Goal: Communication & Community: Answer question/provide support

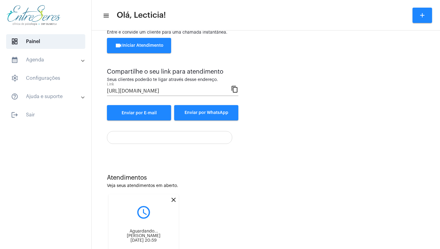
scroll to position [58, 0]
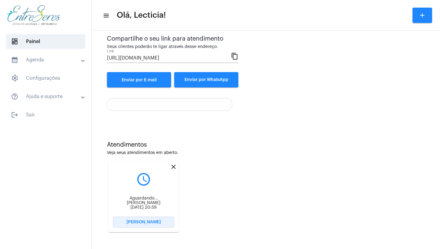
click at [142, 221] on span "[PERSON_NAME]" at bounding box center [143, 222] width 34 height 4
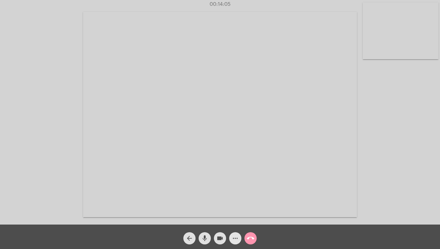
click at [238, 239] on mat-icon "more_horiz" at bounding box center [234, 238] width 7 height 7
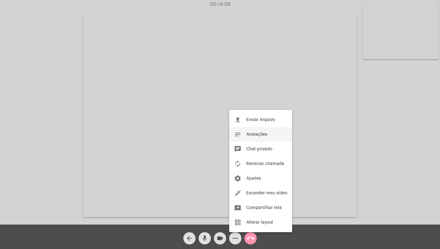
click at [255, 133] on span "Anotações" at bounding box center [256, 134] width 21 height 4
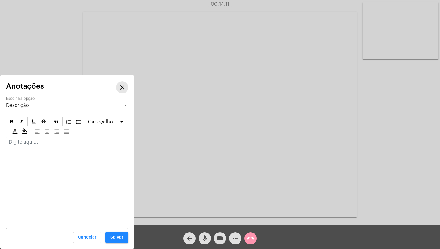
click at [122, 89] on mat-icon "close" at bounding box center [121, 87] width 7 height 7
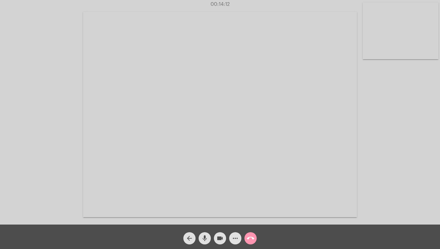
click at [235, 239] on mat-icon "more_horiz" at bounding box center [234, 238] width 7 height 7
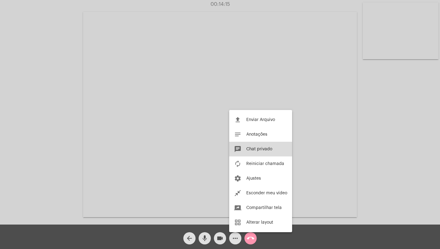
click at [263, 152] on button "chat Chat privado" at bounding box center [260, 149] width 63 height 15
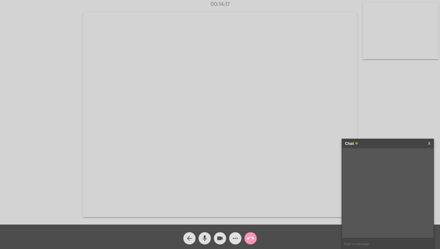
click at [352, 247] on input "text" at bounding box center [388, 243] width 92 height 11
type input "o que aconteceu? pq eu estou te ouvindo..."
type input "então vamos derrubar essa chamada e vc entra de novo, tá?"
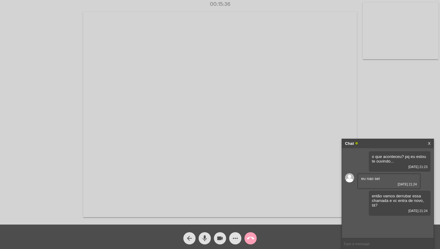
click at [251, 236] on mat-icon "call_end" at bounding box center [250, 238] width 7 height 7
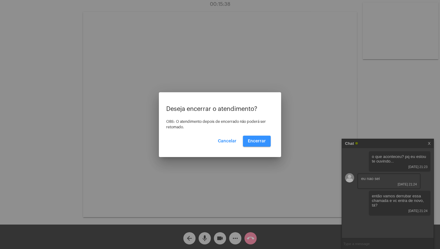
click at [258, 142] on span "Encerrar" at bounding box center [257, 141] width 18 height 4
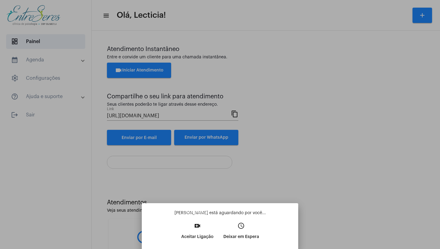
click at [201, 217] on mat-tooltip-component "Aceitar ligação" at bounding box center [197, 213] width 35 height 16
click at [200, 229] on mat-icon "video_call" at bounding box center [197, 225] width 7 height 7
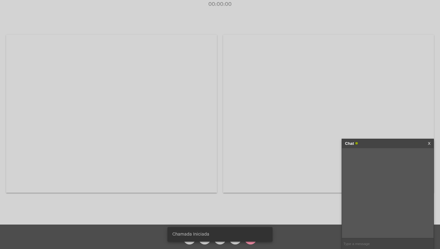
click at [428, 142] on link "X" at bounding box center [429, 143] width 3 height 9
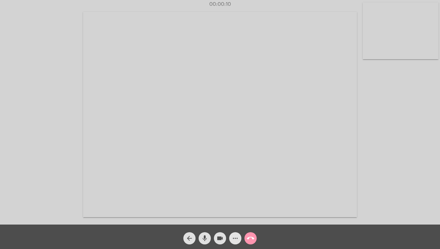
click at [235, 238] on mat-icon "more_horiz" at bounding box center [234, 238] width 7 height 7
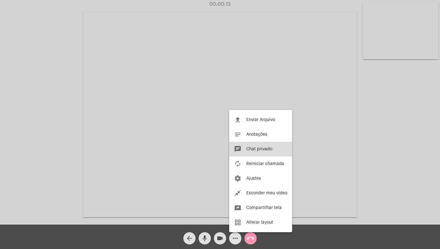
click at [261, 151] on span "Chat privado" at bounding box center [259, 149] width 26 height 4
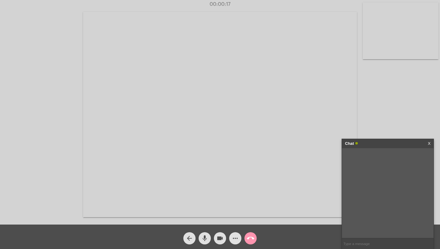
click at [357, 245] on input "text" at bounding box center [388, 243] width 92 height 11
type input "deve ter sido algo aí pq aqui ta tudo normal"
type input "[PERSON_NAME]"
click at [247, 239] on mat-icon "call_end" at bounding box center [250, 238] width 7 height 7
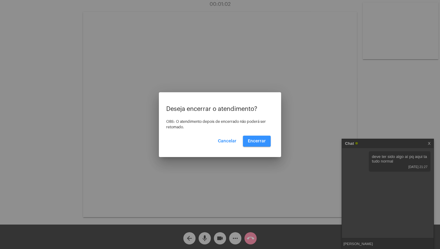
click at [250, 138] on button "Encerrar" at bounding box center [257, 141] width 28 height 11
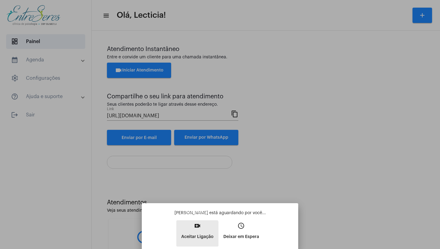
click at [191, 236] on p "Aceitar Ligação" at bounding box center [197, 236] width 32 height 11
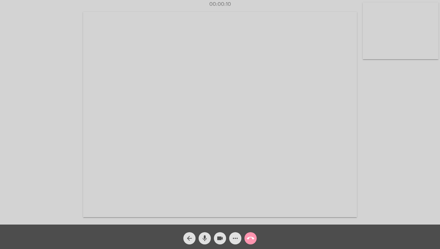
click at [233, 241] on mat-icon "more_horiz" at bounding box center [234, 238] width 7 height 7
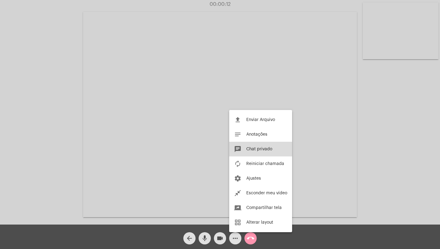
click at [263, 150] on span "Chat privado" at bounding box center [259, 149] width 26 height 4
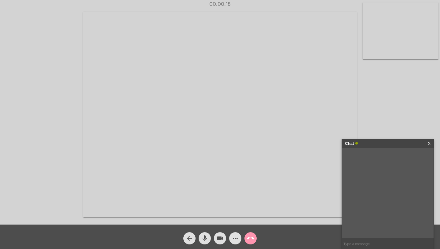
click at [352, 243] on input "text" at bounding box center [388, 243] width 92 height 11
type input "vamos pelo whatsapp"
click at [355, 221] on div "vamos pelo whatsapp [DATE] 21:30" at bounding box center [388, 193] width 92 height 90
click at [355, 246] on input "text" at bounding box center [388, 243] width 92 height 11
type input "vou te chamar agora"
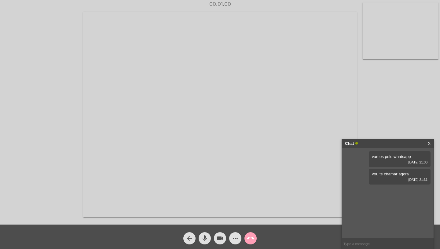
click at [253, 236] on mat-icon "call_end" at bounding box center [250, 238] width 7 height 7
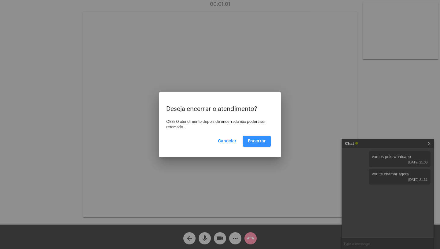
click at [257, 140] on span "Encerrar" at bounding box center [257, 141] width 18 height 4
